Goal: Transaction & Acquisition: Purchase product/service

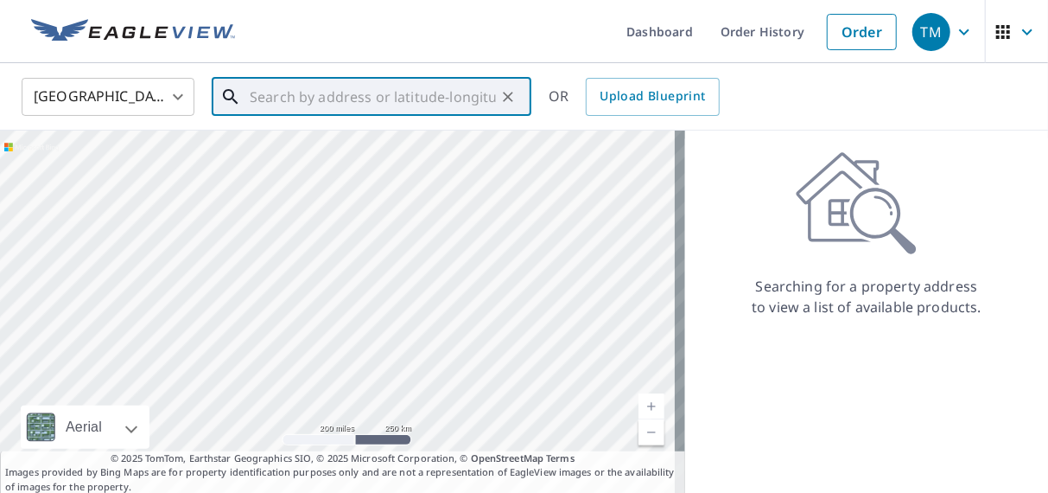
paste input "[STREET_ADDRESS]"
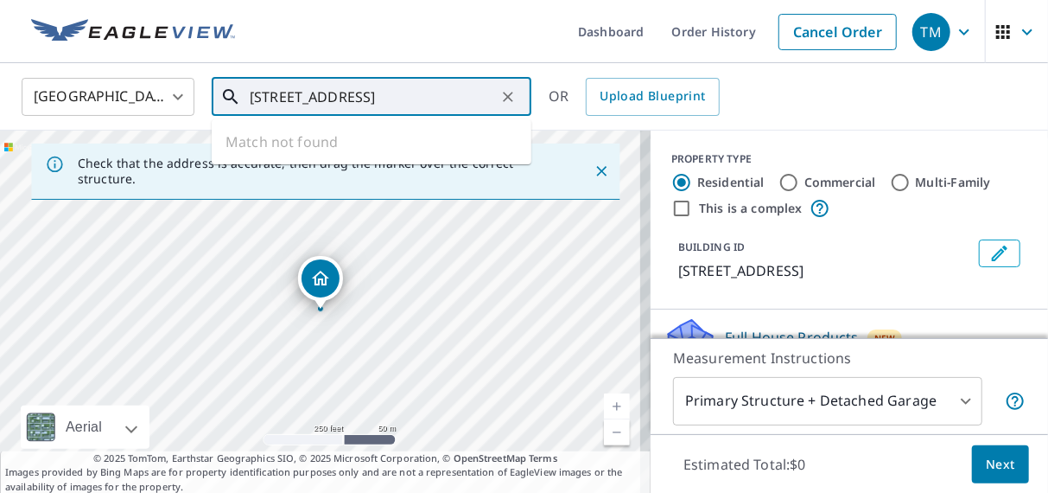
click at [345, 98] on input "[STREET_ADDRESS]" at bounding box center [373, 97] width 246 height 48
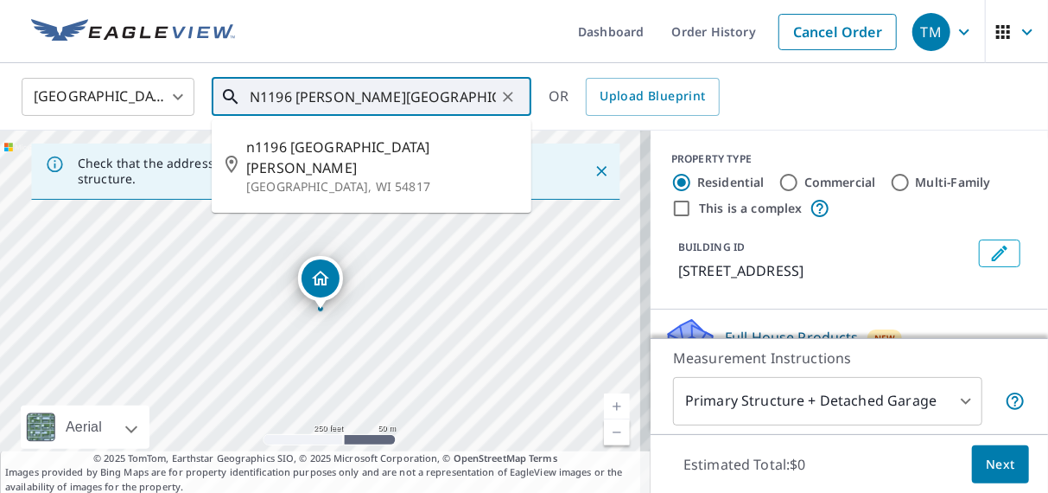
click at [431, 310] on div "[STREET_ADDRESS]" at bounding box center [325, 311] width 651 height 363
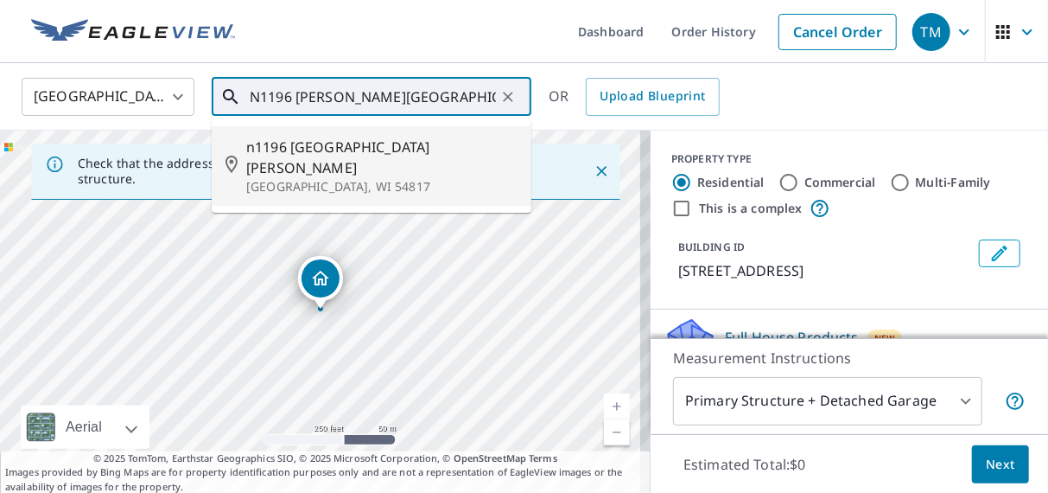
click at [361, 175] on li "[STREET_ADDRESS][PERSON_NAME]" at bounding box center [372, 166] width 320 height 80
type input "[STREET_ADDRESS][PERSON_NAME]"
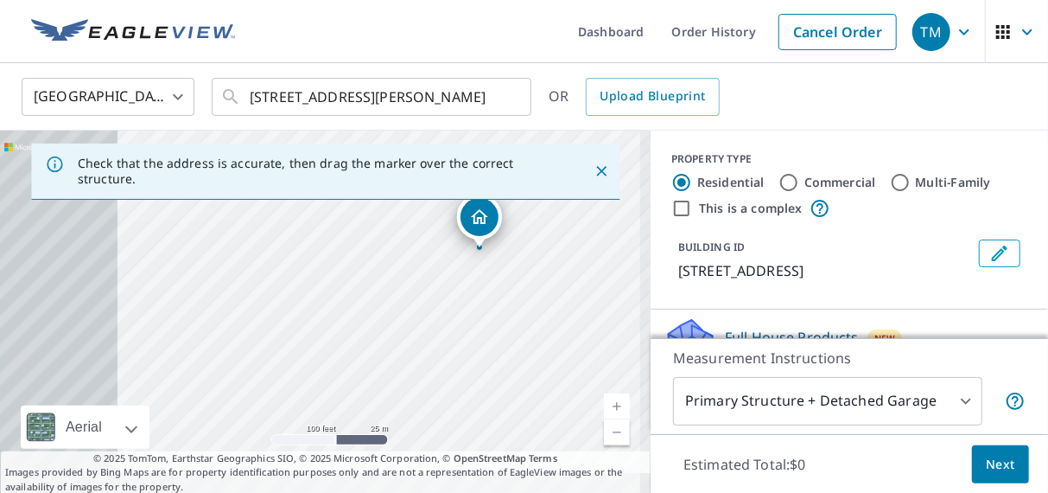
drag, startPoint x: 307, startPoint y: 328, endPoint x: 532, endPoint y: 252, distance: 237.2
click at [532, 251] on div "[STREET_ADDRESS]" at bounding box center [325, 311] width 651 height 363
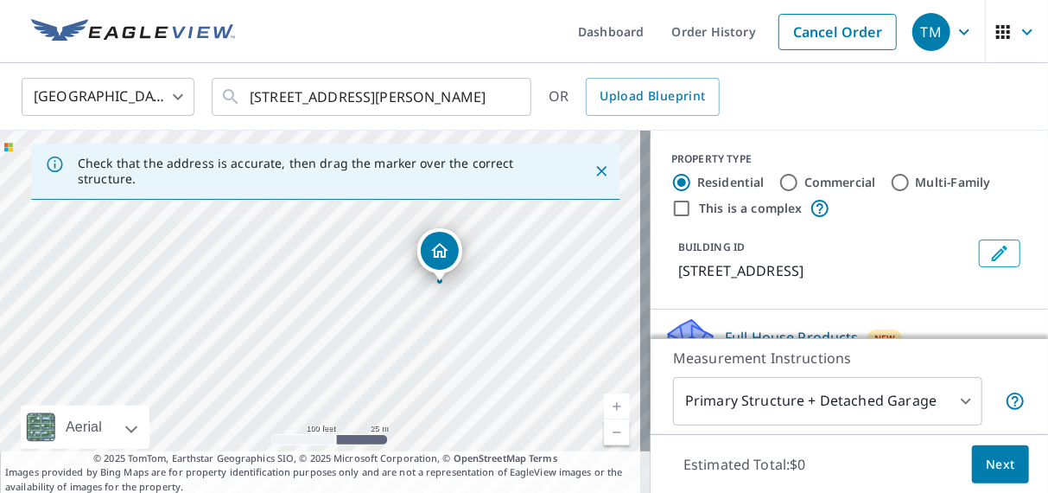
drag, startPoint x: 513, startPoint y: 242, endPoint x: 407, endPoint y: 291, distance: 117.2
click at [407, 291] on div "[STREET_ADDRESS]" at bounding box center [325, 311] width 651 height 363
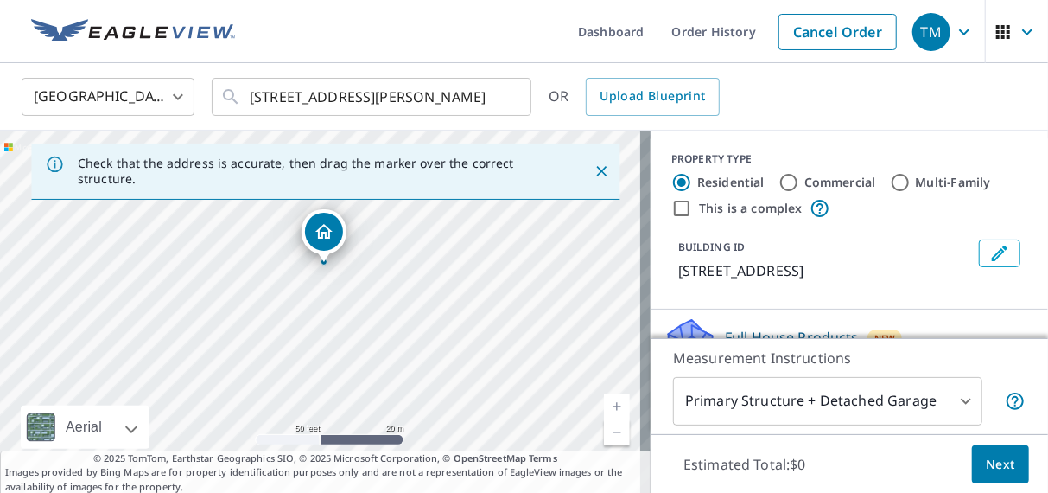
drag, startPoint x: 339, startPoint y: 259, endPoint x: 321, endPoint y: 255, distance: 17.8
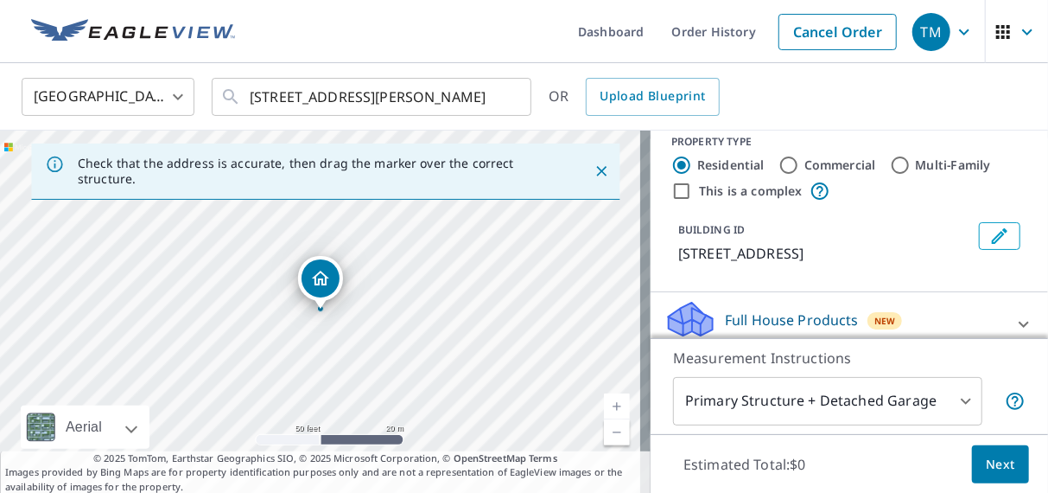
scroll to position [69, 0]
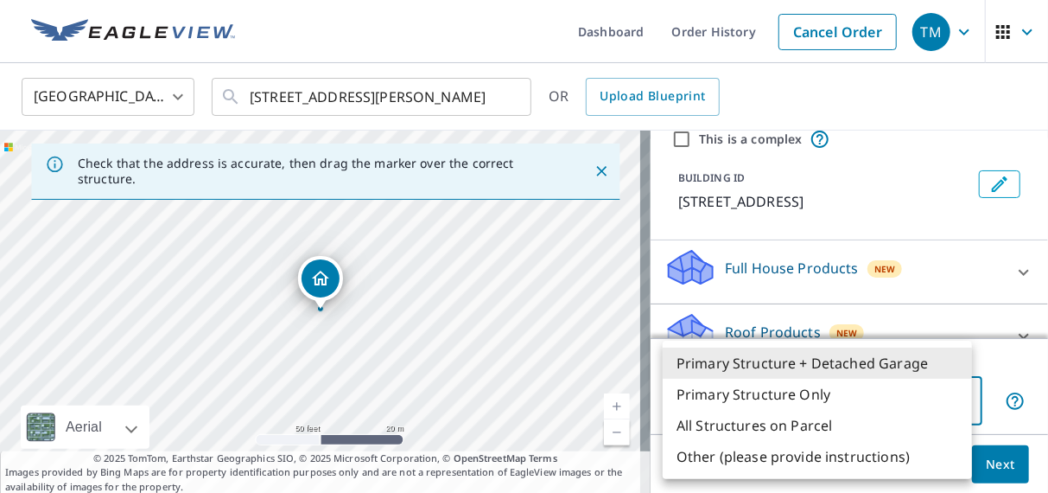
click at [856, 391] on body "TM TM Dashboard Order History Cancel Order TM [GEOGRAPHIC_DATA] [GEOGRAPHIC_DAT…" at bounding box center [524, 246] width 1048 height 493
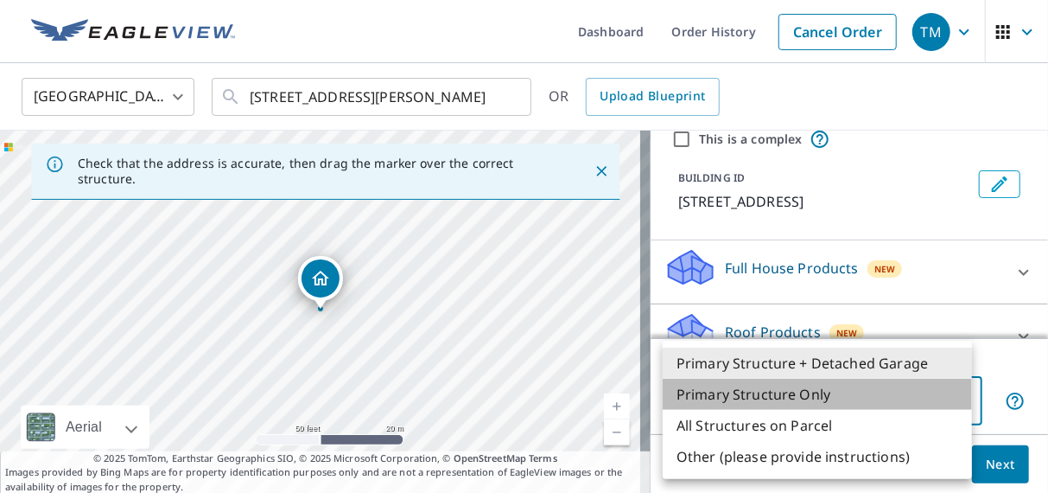
click at [841, 393] on li "Primary Structure Only" at bounding box center [817, 394] width 309 height 31
type input "2"
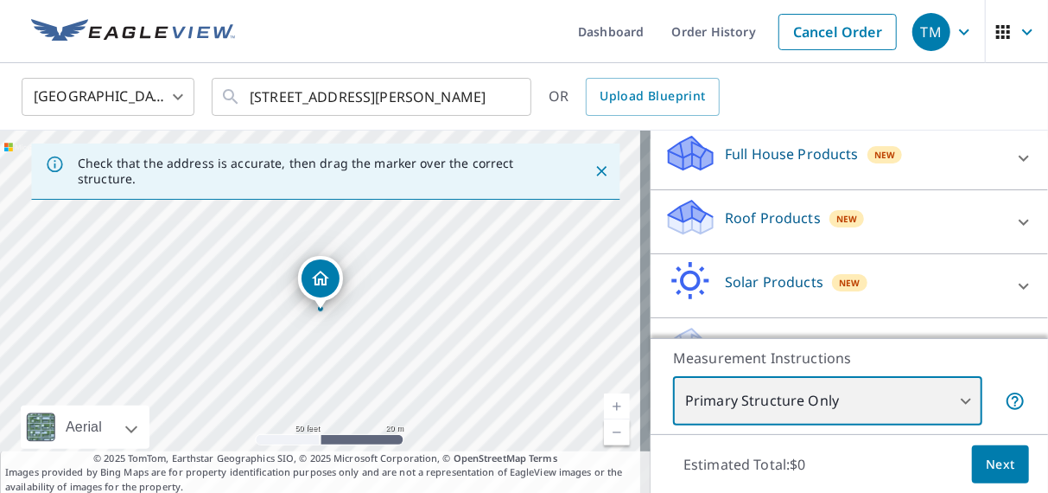
scroll to position [207, 0]
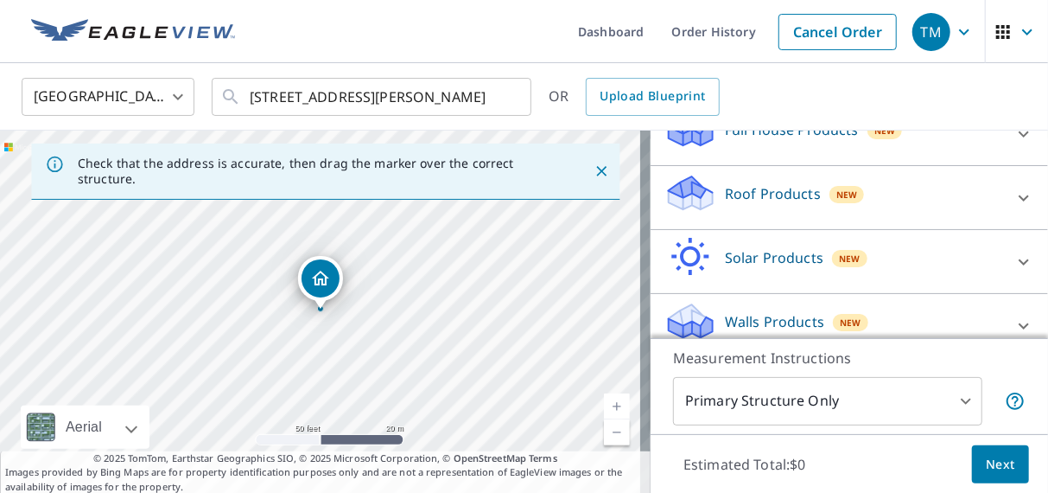
click at [835, 222] on div "Roof Products New" at bounding box center [834, 197] width 339 height 49
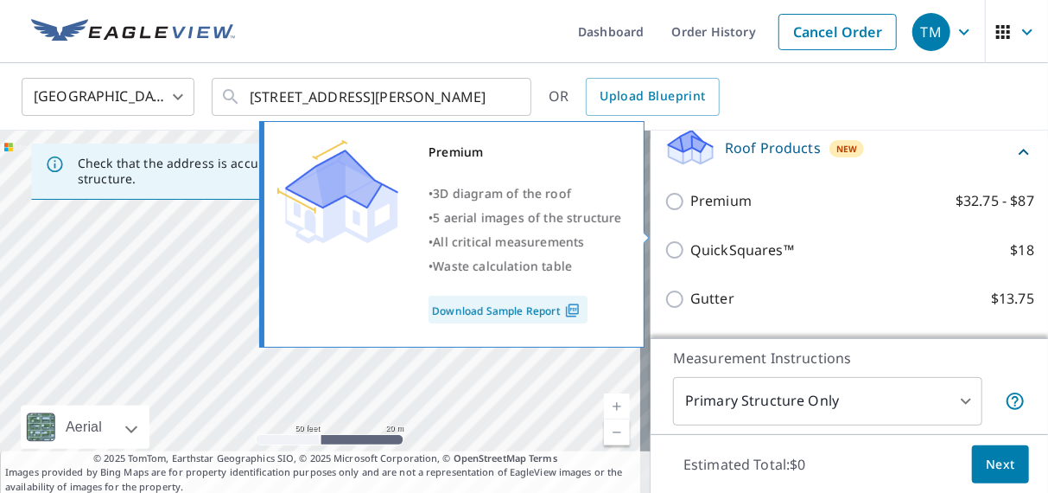
scroll to position [277, 0]
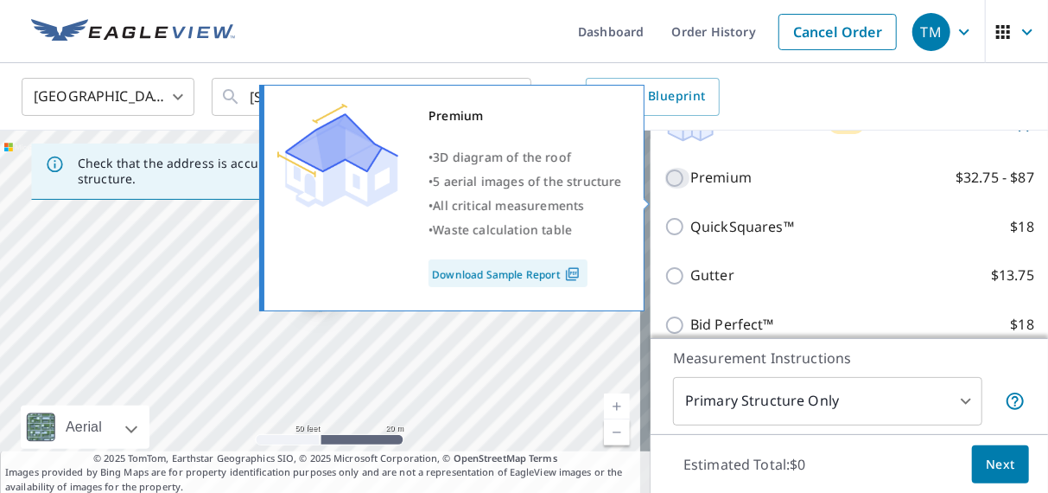
click at [668, 188] on input "Premium $32.75 - $87" at bounding box center [678, 178] width 26 height 21
checkbox input "true"
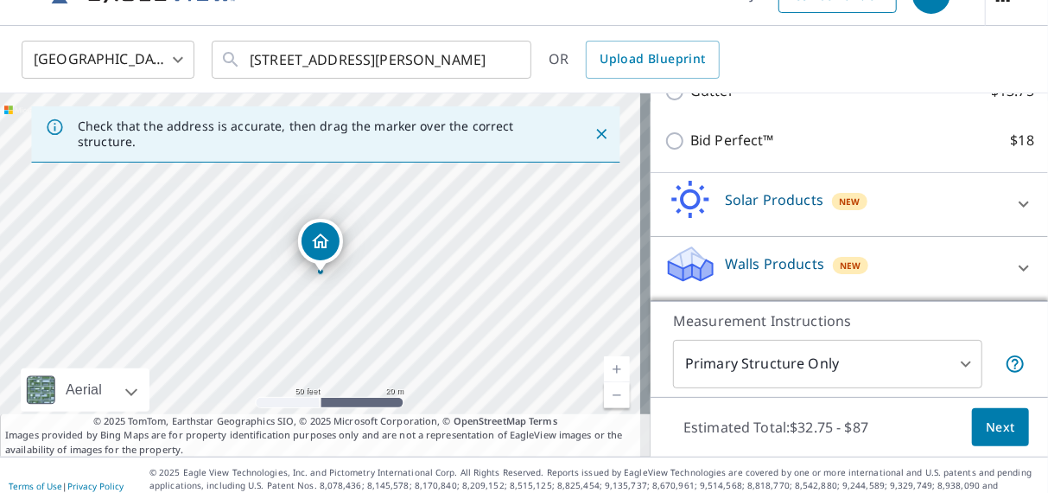
scroll to position [57, 0]
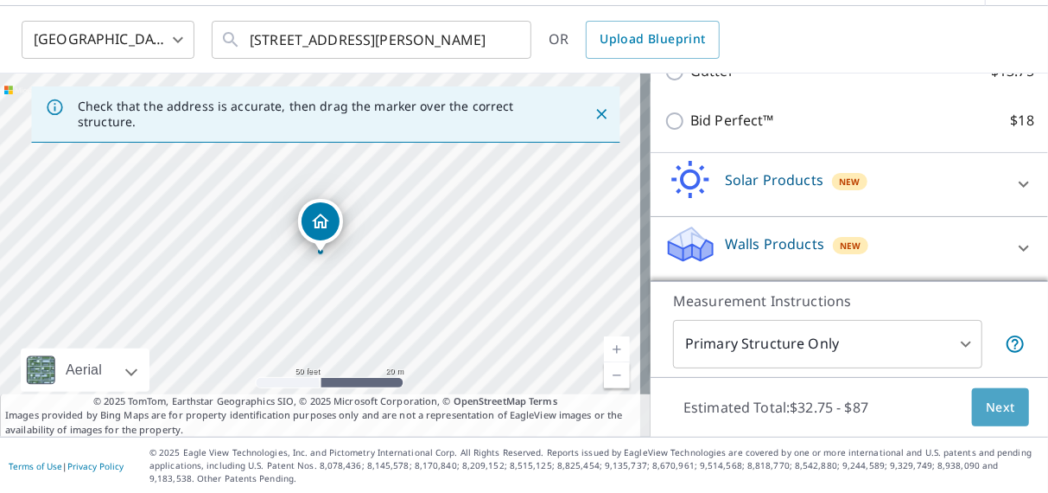
click at [1001, 404] on span "Next" at bounding box center [1000, 408] width 29 height 22
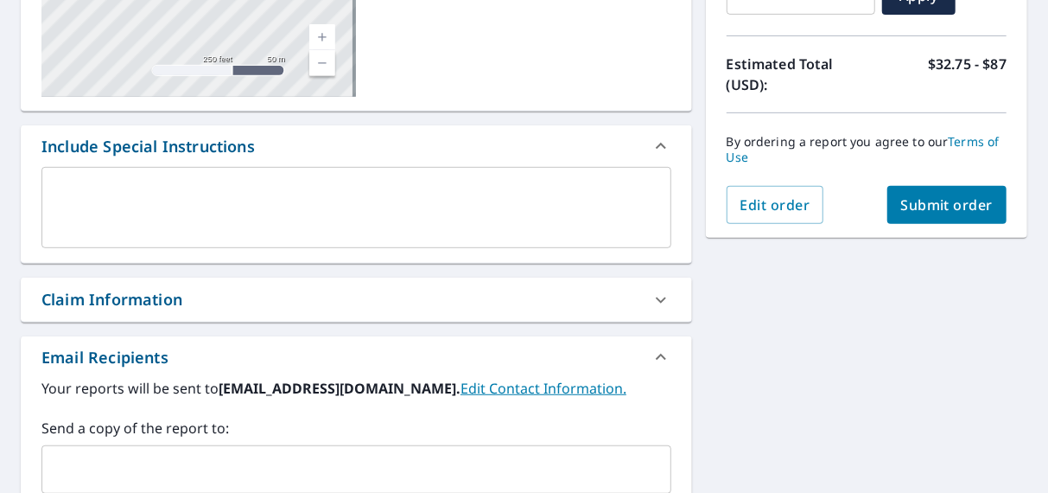
scroll to position [348, 0]
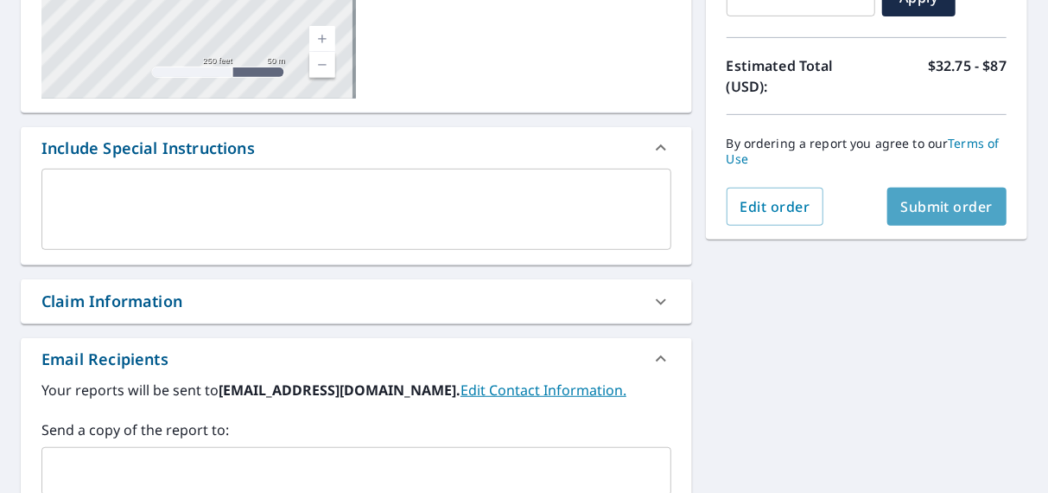
click at [940, 213] on span "Submit order" at bounding box center [947, 206] width 92 height 19
